Goal: Register for event/course

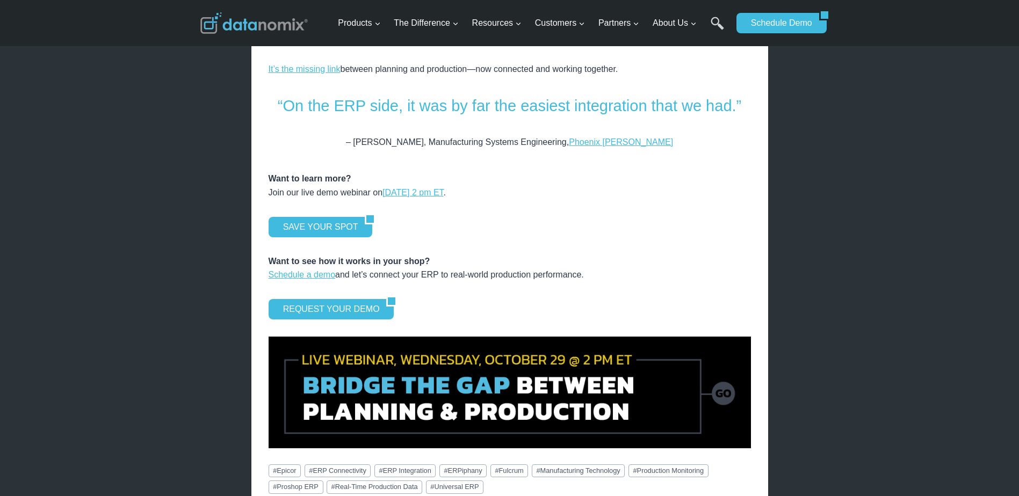
scroll to position [1450, 0]
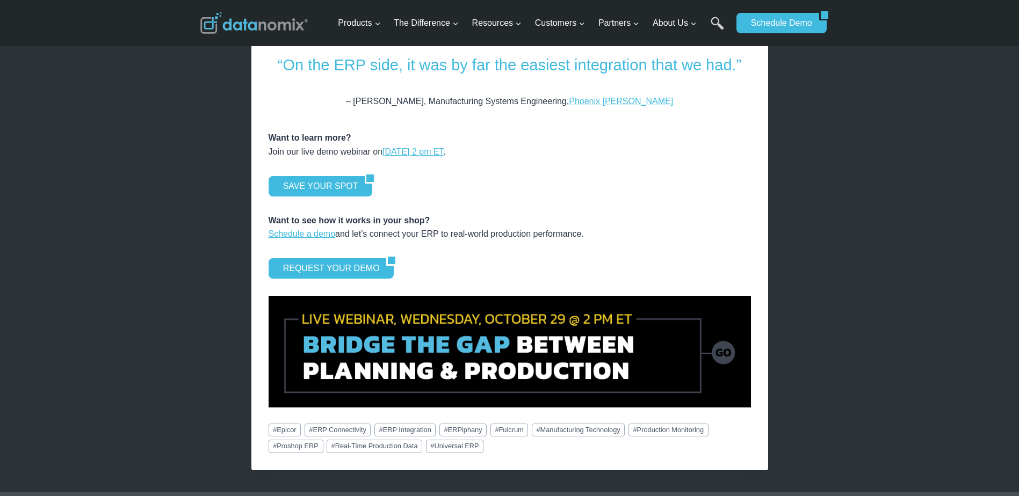
click at [435, 325] on img at bounding box center [510, 351] width 482 height 111
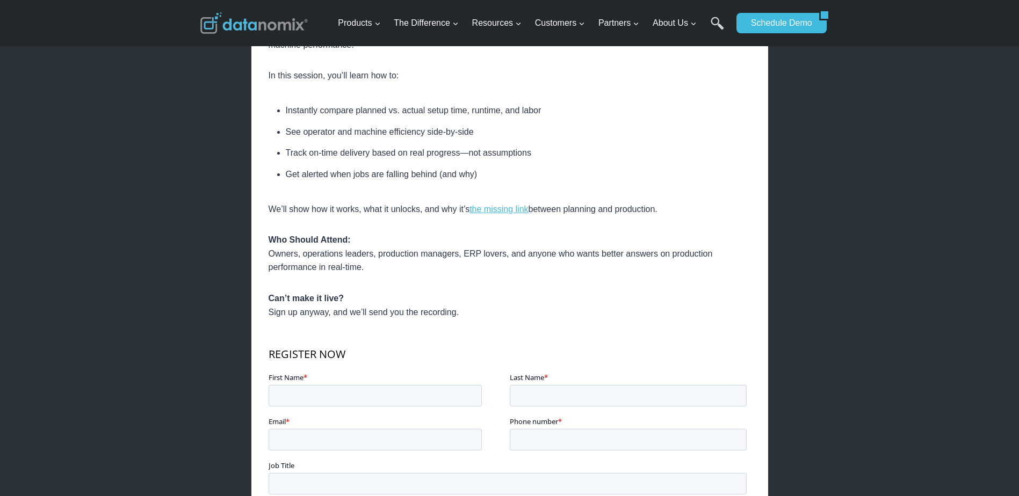
scroll to position [483, 0]
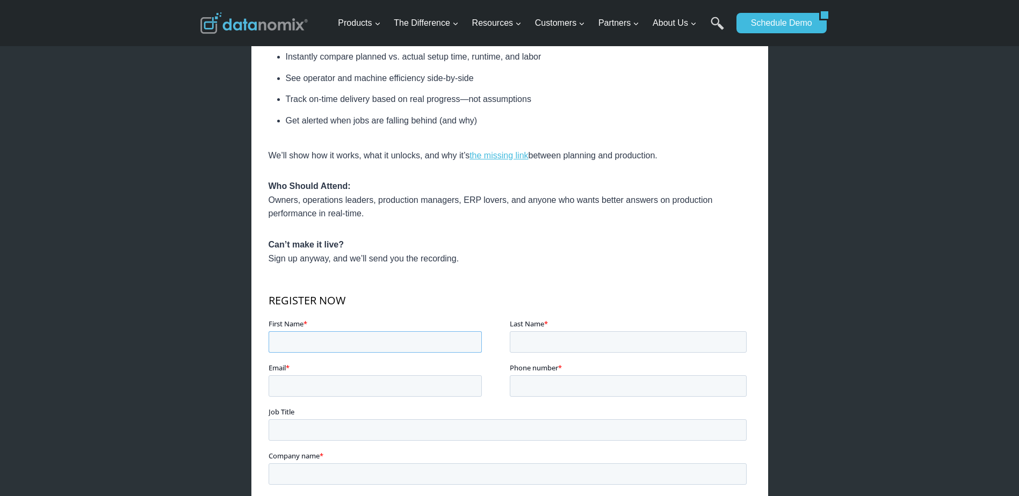
click at [335, 339] on input "First Name *" at bounding box center [374, 341] width 213 height 21
type input "[PERSON_NAME]"
click at [534, 345] on input "Last Name *" at bounding box center [627, 341] width 237 height 21
type input "Springer"
click at [443, 383] on input "Email *" at bounding box center [374, 385] width 213 height 21
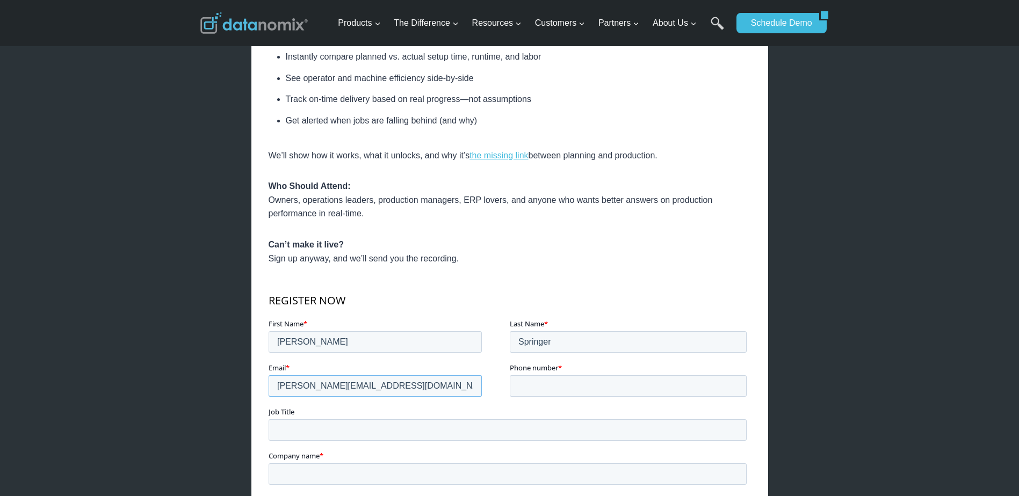
type input "[PERSON_NAME][EMAIL_ADDRESS][DOMAIN_NAME]"
click at [547, 390] on input "Phone number *" at bounding box center [627, 385] width 237 height 21
type input "[PHONE_NUMBER]"
click at [475, 431] on input "Job Title" at bounding box center [507, 429] width 478 height 21
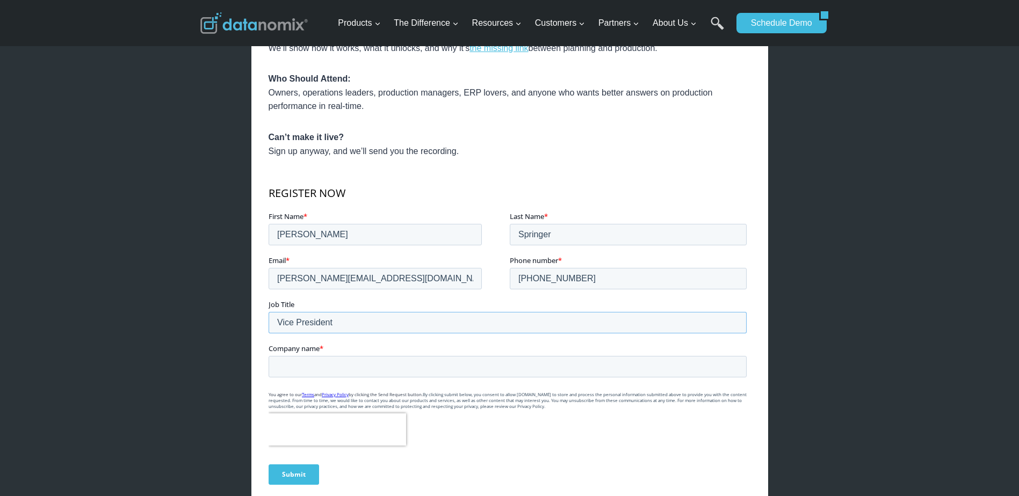
type input "Vice President"
click at [405, 364] on input "Company name *" at bounding box center [507, 366] width 478 height 21
type input "[PERSON_NAME], Inc."
click at [294, 475] on input "Submit" at bounding box center [293, 475] width 50 height 20
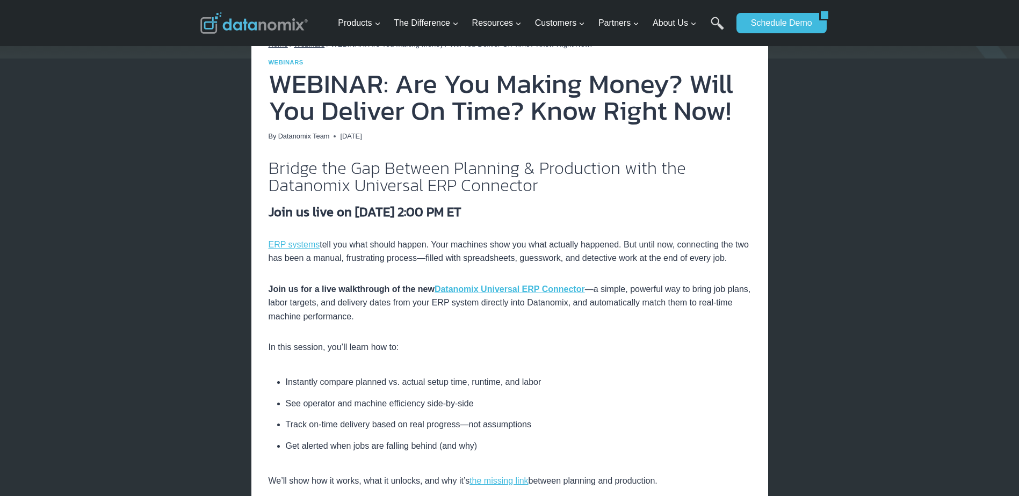
scroll to position [0, 0]
